Goal: Transaction & Acquisition: Purchase product/service

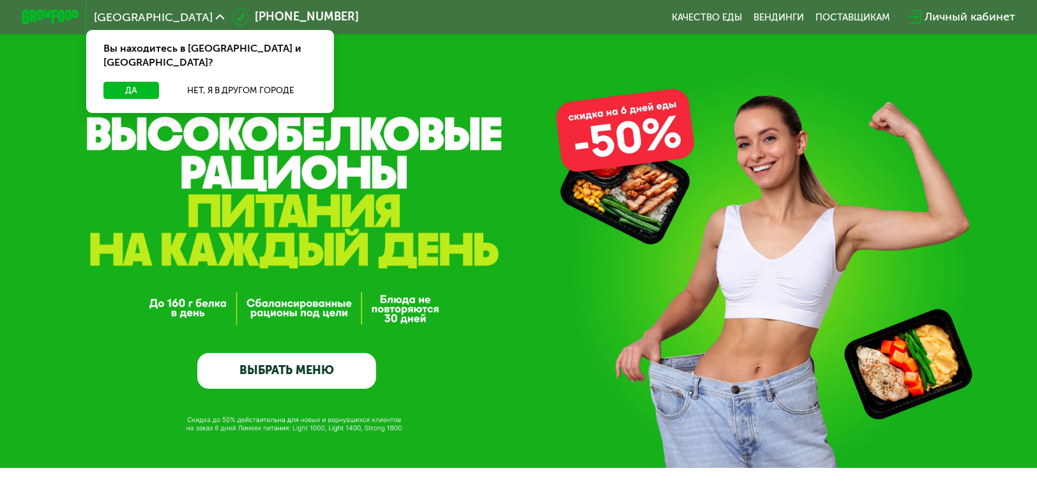
scroll to position [872, 0]
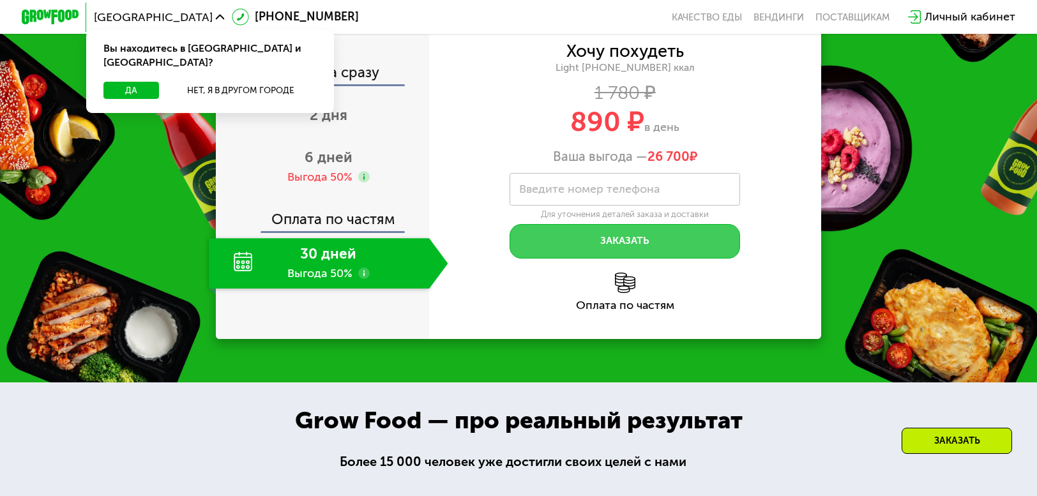
click at [604, 247] on button "Заказать" at bounding box center [625, 241] width 231 height 34
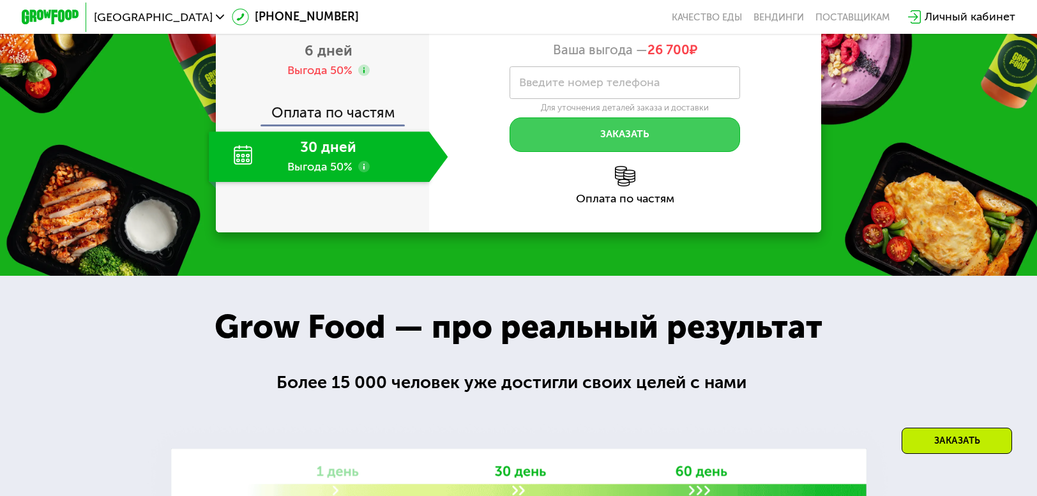
scroll to position [73, 0]
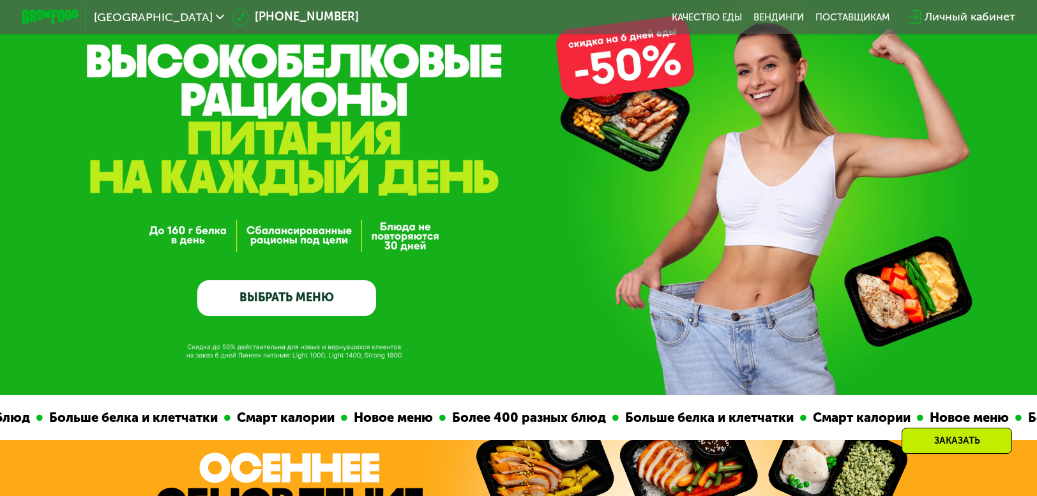
click at [305, 307] on link "ВЫБРАТЬ МЕНЮ" at bounding box center [286, 298] width 179 height 36
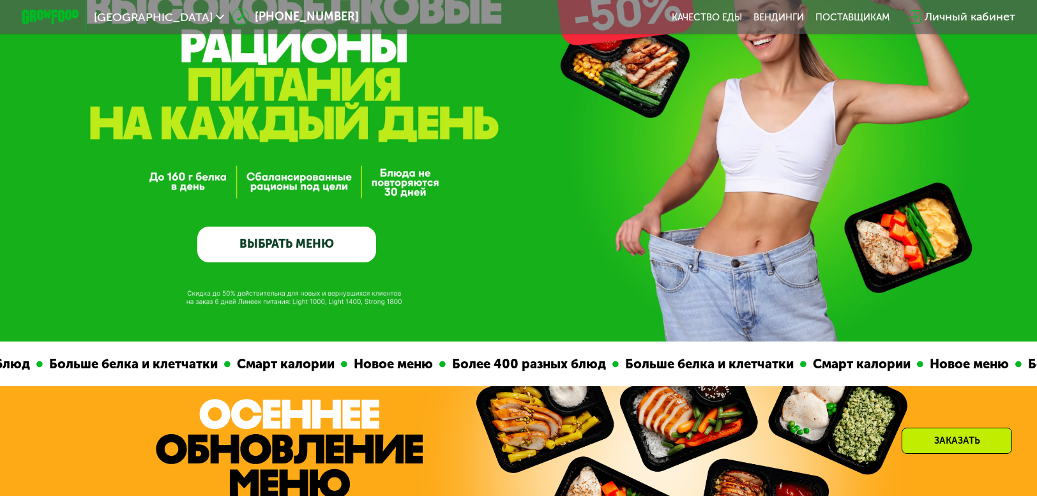
scroll to position [286, 0]
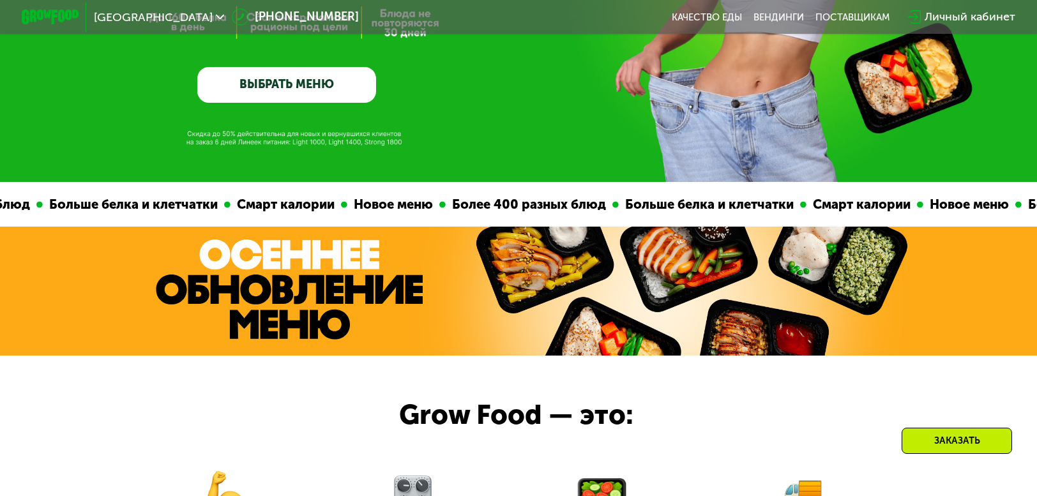
click at [299, 89] on link "ВЫБРАТЬ МЕНЮ" at bounding box center [286, 85] width 179 height 36
click at [285, 87] on link "ВЫБРАТЬ МЕНЮ" at bounding box center [286, 85] width 179 height 36
